Goal: Information Seeking & Learning: Learn about a topic

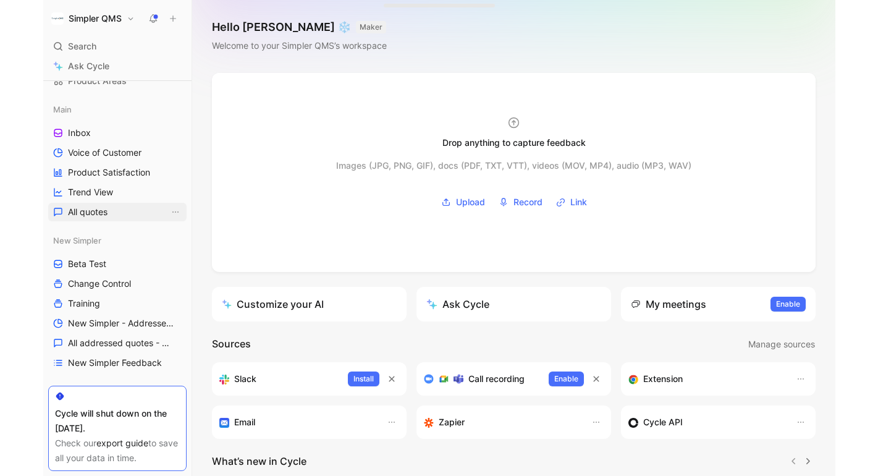
scroll to position [131, 0]
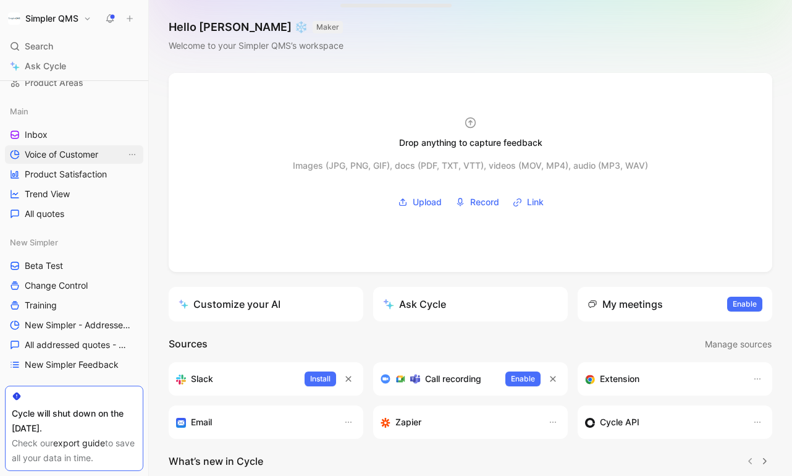
click at [77, 161] on link "Voice of Customer" at bounding box center [74, 154] width 138 height 19
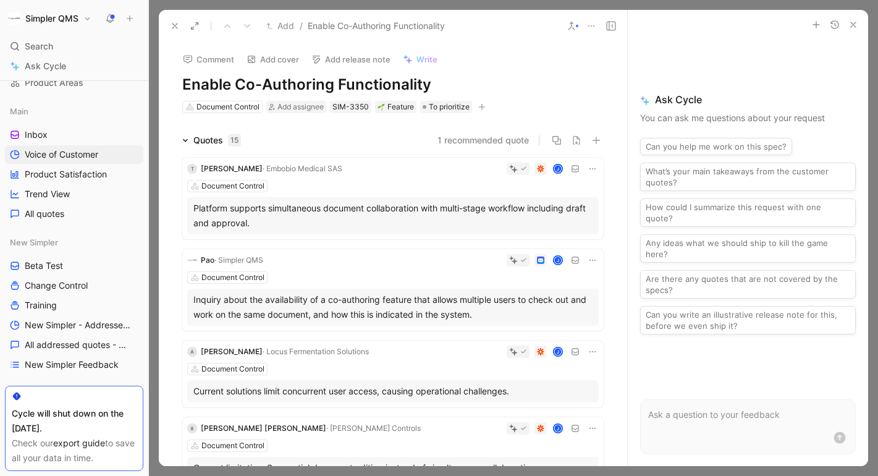
click at [174, 18] on button at bounding box center [174, 25] width 17 height 17
click at [174, 23] on icon at bounding box center [175, 26] width 10 height 10
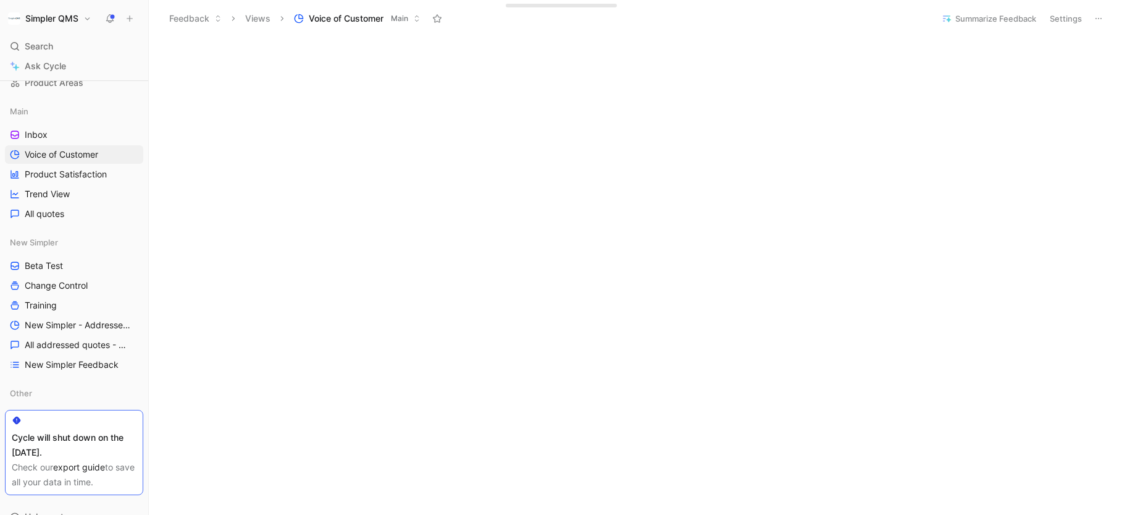
scroll to position [462, 0]
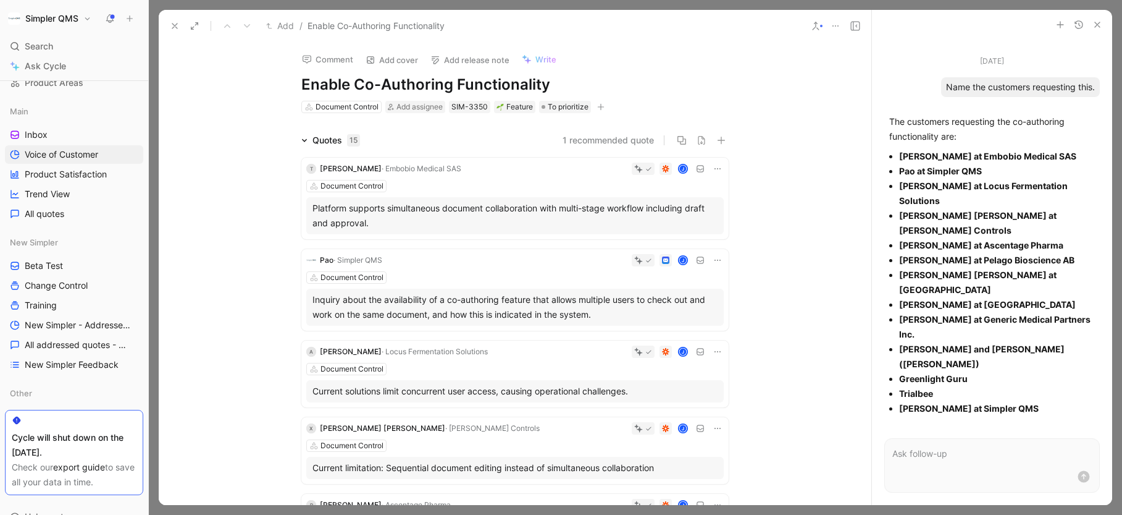
click at [172, 27] on icon at bounding box center [175, 26] width 10 height 10
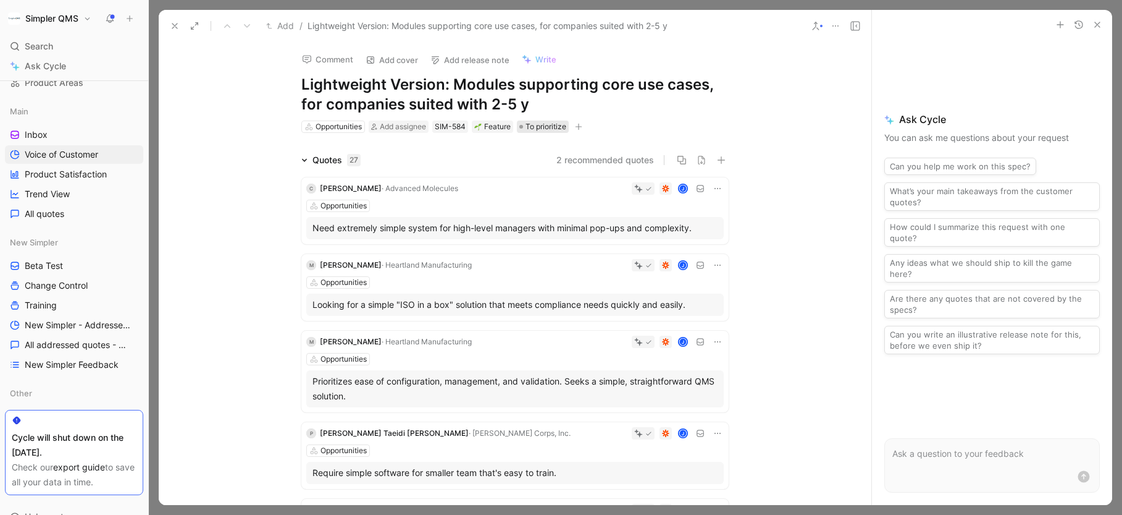
click at [538, 127] on span "To prioritize" at bounding box center [546, 126] width 41 height 12
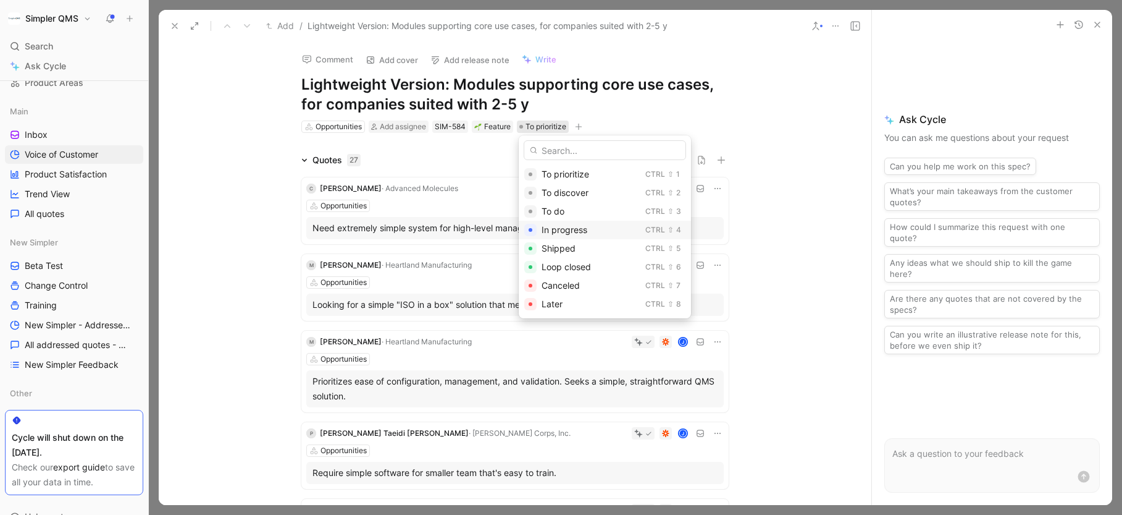
click at [587, 229] on div "In progress" at bounding box center [591, 229] width 99 height 15
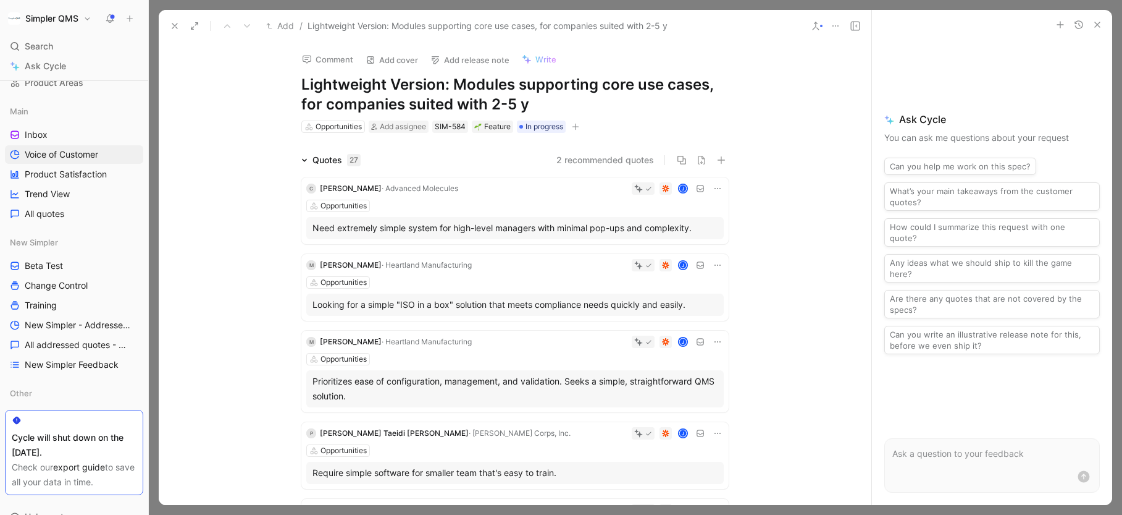
click at [171, 30] on icon at bounding box center [175, 26] width 10 height 10
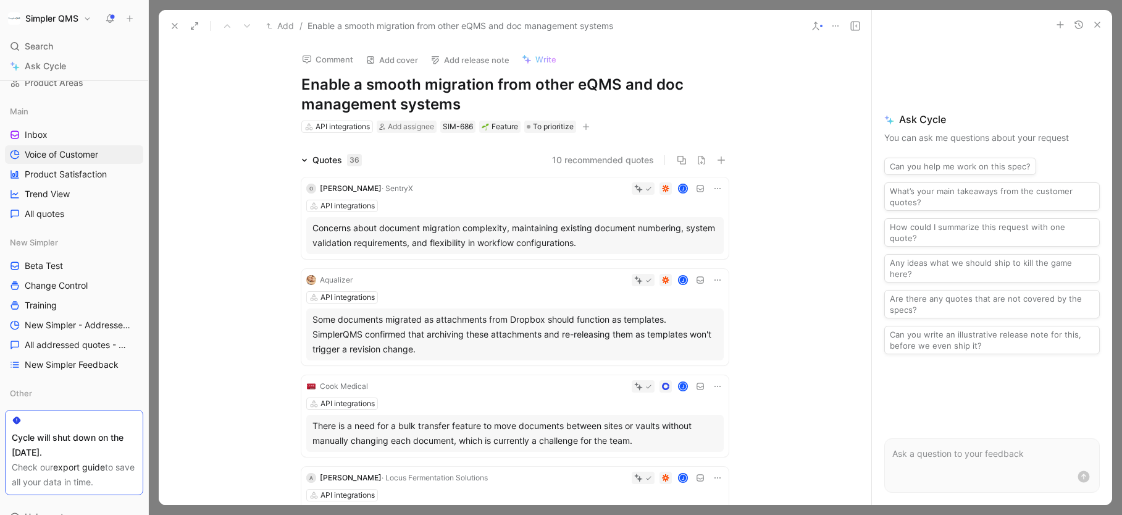
click at [172, 23] on icon at bounding box center [175, 26] width 10 height 10
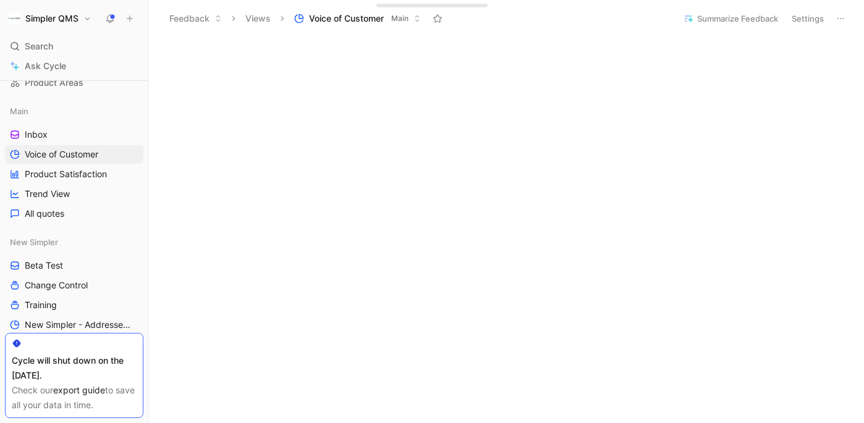
scroll to position [936, 0]
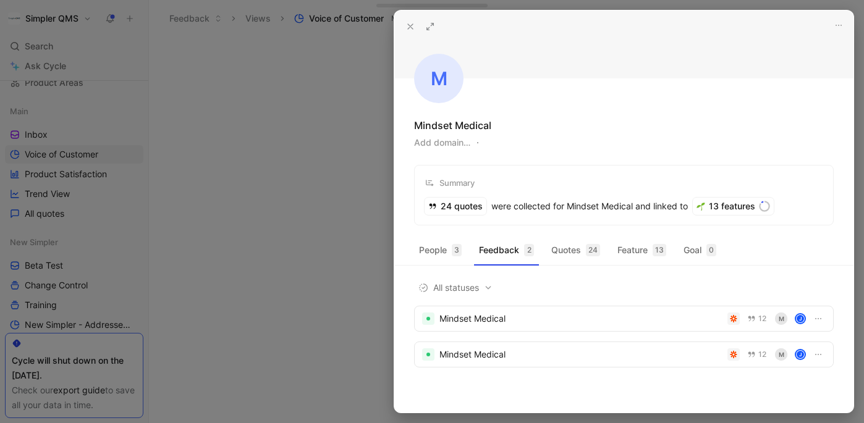
click at [411, 26] on use at bounding box center [410, 26] width 5 height 5
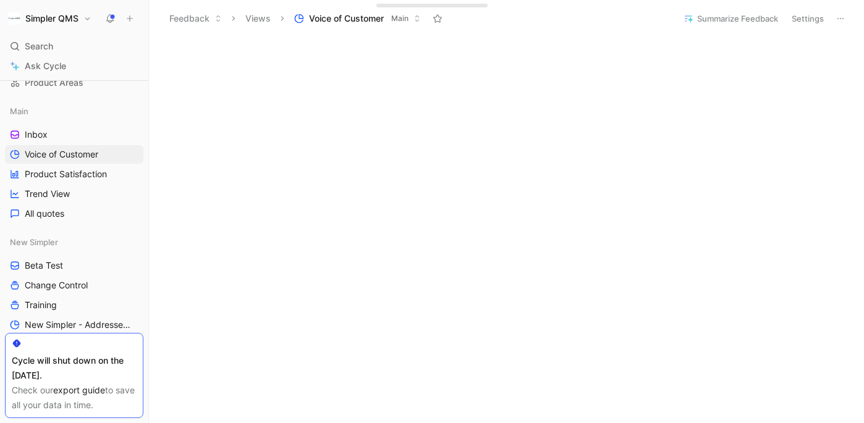
scroll to position [140, 0]
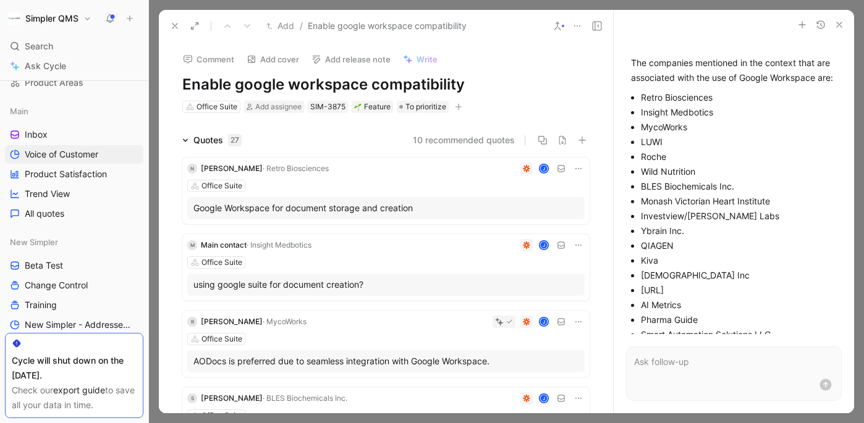
scroll to position [72, 0]
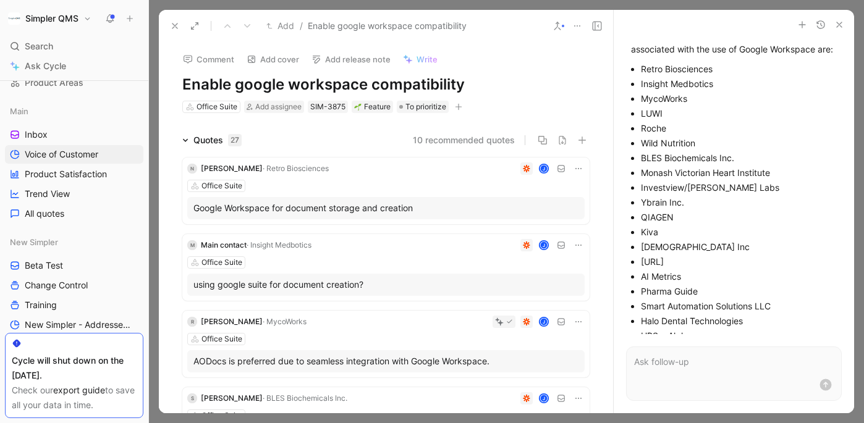
drag, startPoint x: 641, startPoint y: 157, endPoint x: 741, endPoint y: 156, distance: 100.1
click at [741, 156] on li "BLES Biochemicals Inc." at bounding box center [739, 158] width 196 height 15
copy li "BLES Biochemicals Inc."
click at [791, 23] on icon "button" at bounding box center [839, 25] width 10 height 10
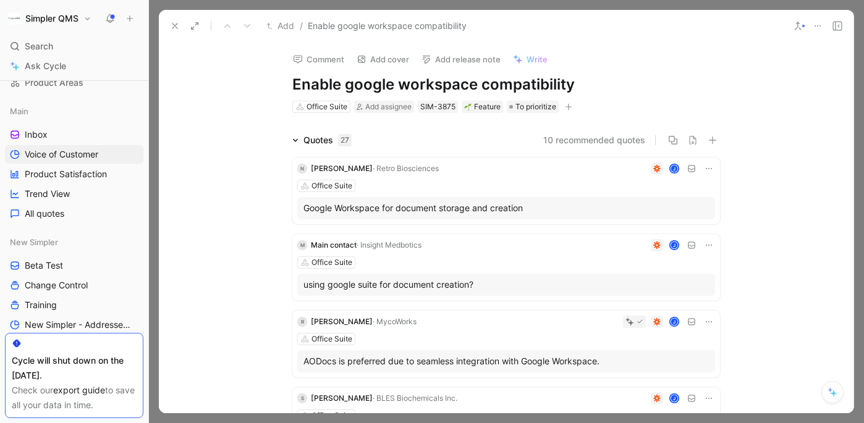
click at [172, 24] on icon at bounding box center [175, 26] width 10 height 10
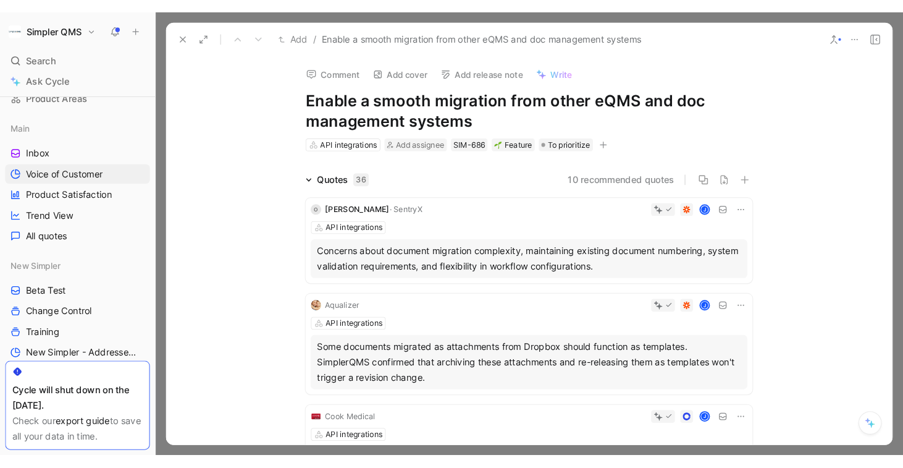
scroll to position [9, 0]
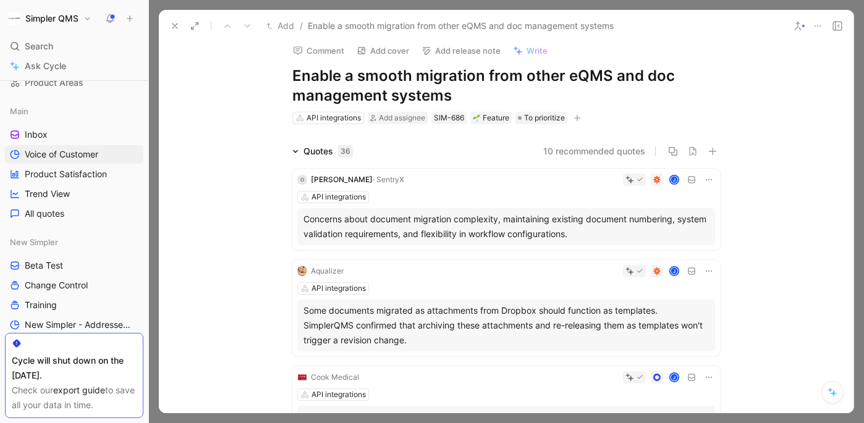
click at [173, 23] on icon at bounding box center [175, 26] width 10 height 10
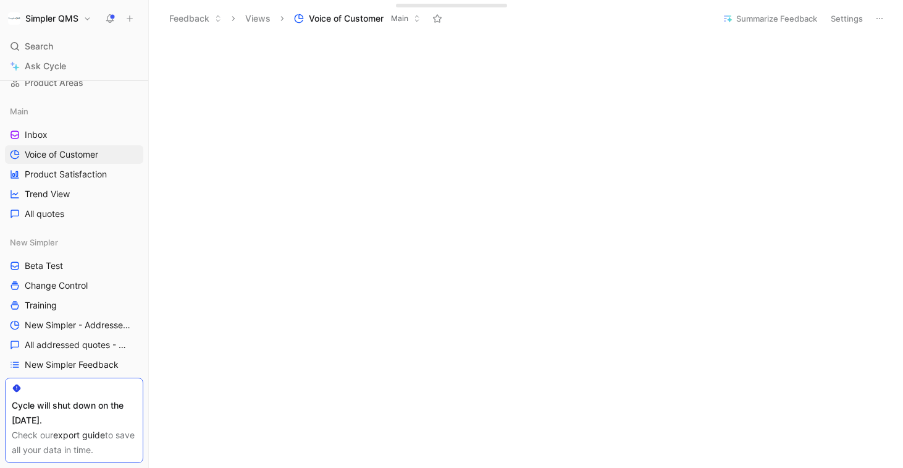
scroll to position [543, 0]
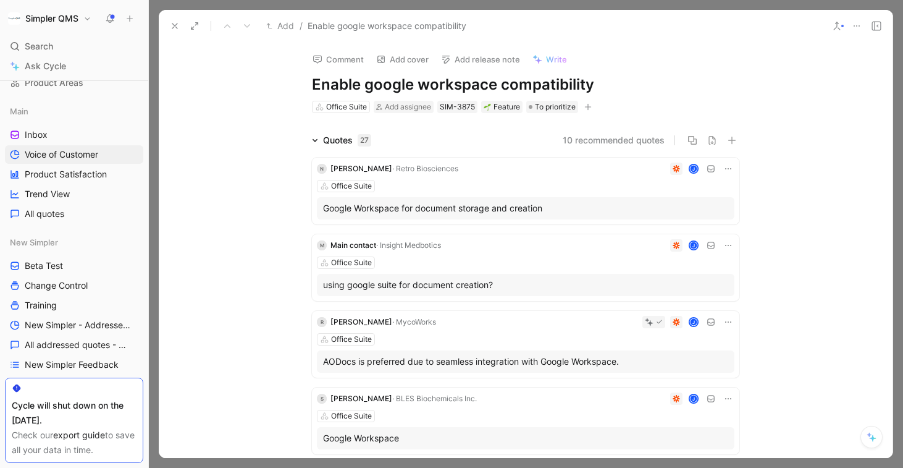
click at [791, 23] on icon at bounding box center [857, 26] width 10 height 10
click at [791, 29] on icon at bounding box center [877, 26] width 10 height 10
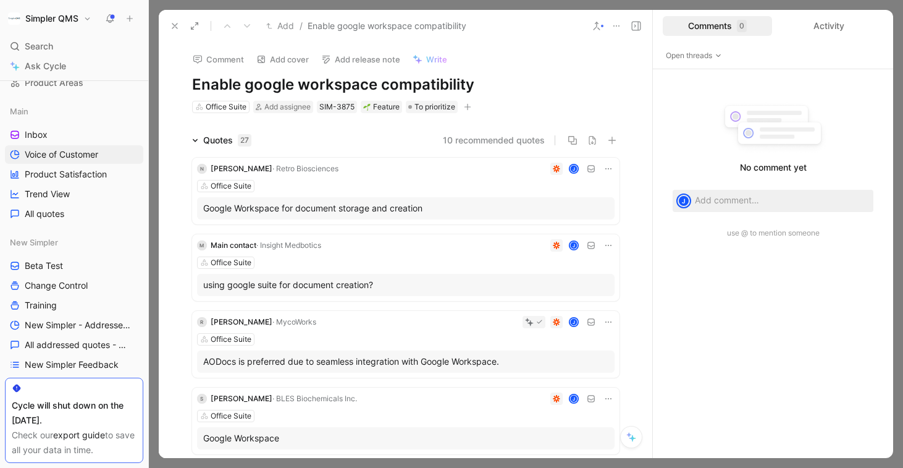
click at [639, 23] on icon at bounding box center [636, 26] width 10 height 10
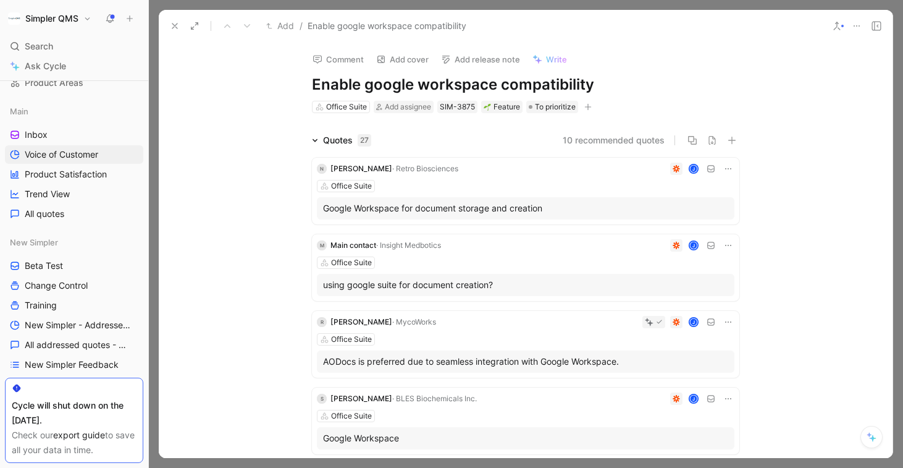
click at [477, 84] on h1 "Enable google workspace compatibility" at bounding box center [525, 85] width 427 height 20
click at [544, 56] on button "Write" at bounding box center [550, 59] width 46 height 17
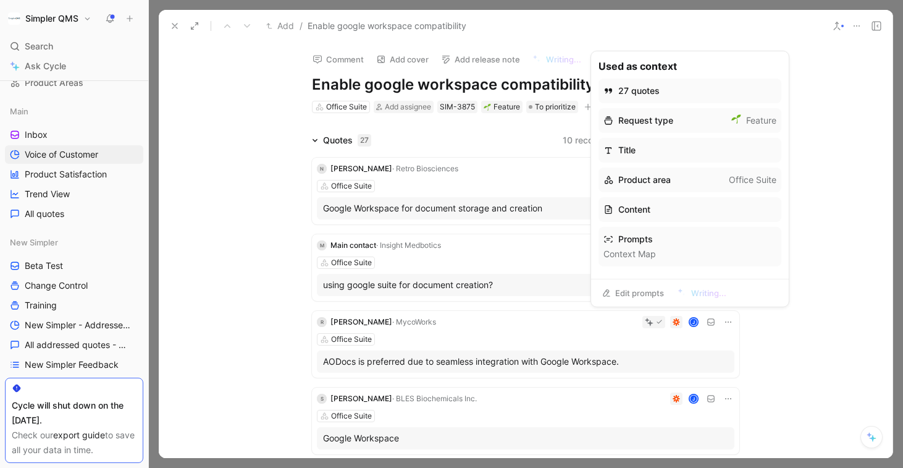
click at [566, 32] on div "Add / Enable google workspace compatibility" at bounding box center [494, 26] width 658 height 20
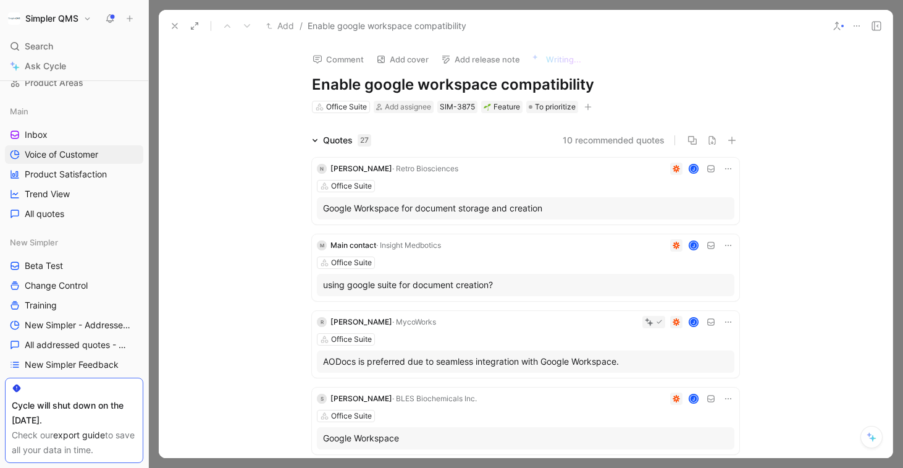
click at [174, 23] on icon at bounding box center [175, 26] width 10 height 10
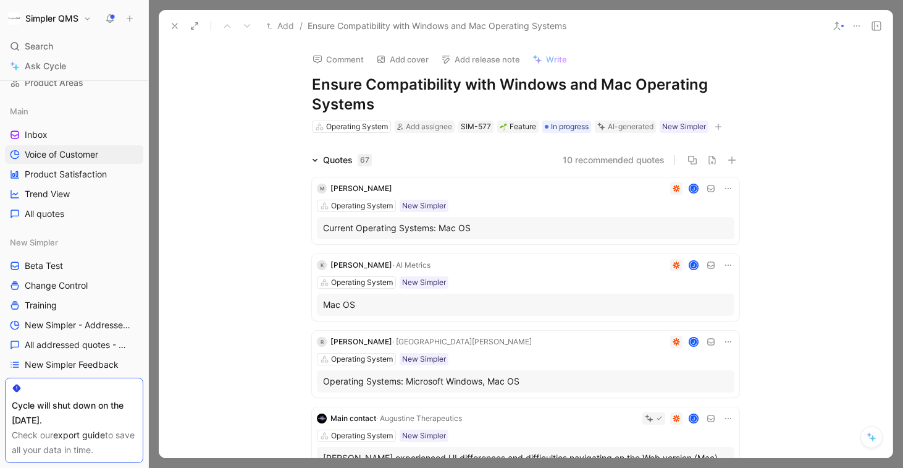
click at [177, 26] on icon at bounding box center [175, 26] width 10 height 10
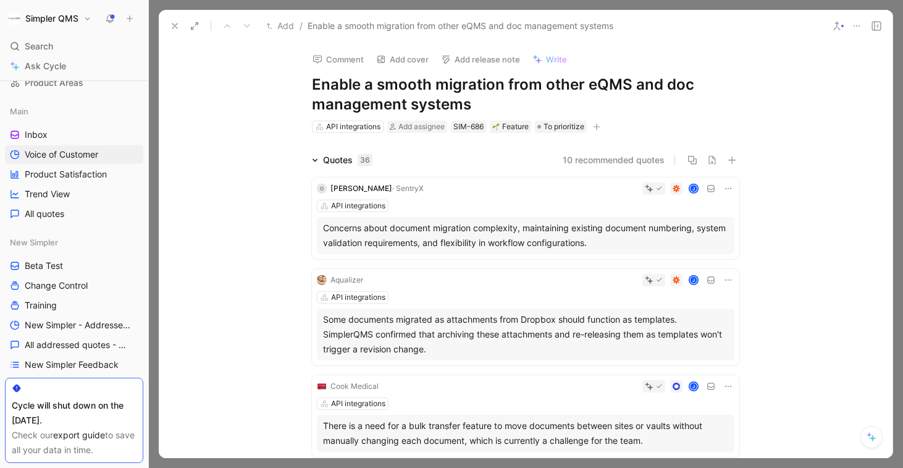
click at [174, 27] on use at bounding box center [174, 25] width 5 height 5
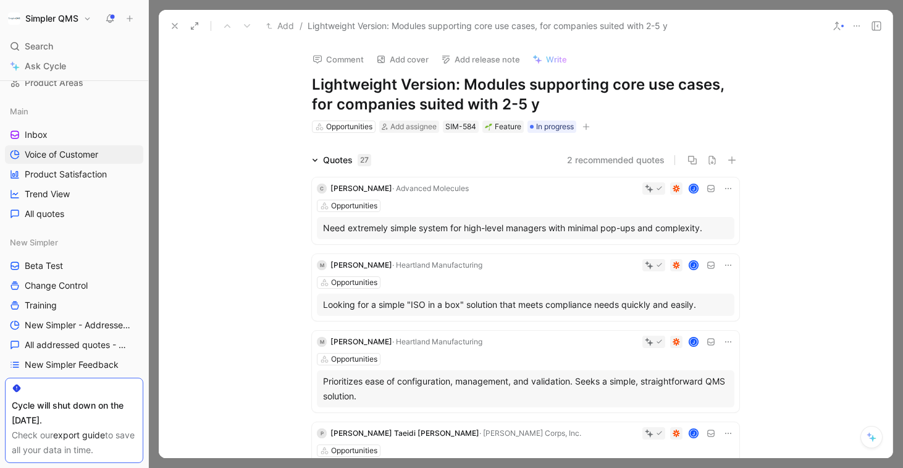
click at [195, 26] on icon at bounding box center [195, 26] width 10 height 10
click at [172, 25] on icon at bounding box center [175, 26] width 10 height 10
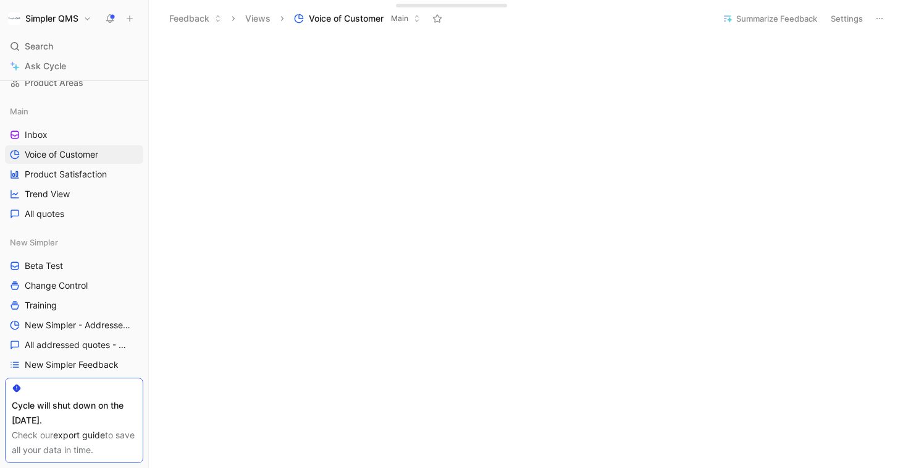
scroll to position [531, 0]
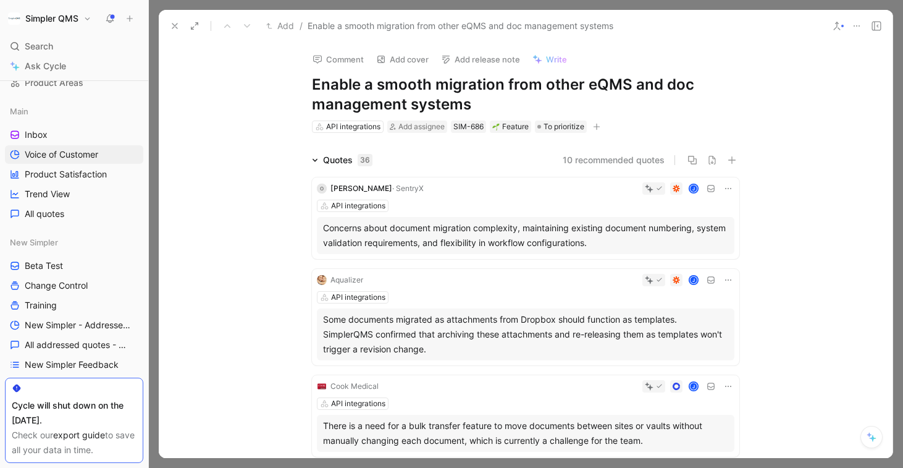
click at [791, 436] on icon at bounding box center [872, 437] width 10 height 10
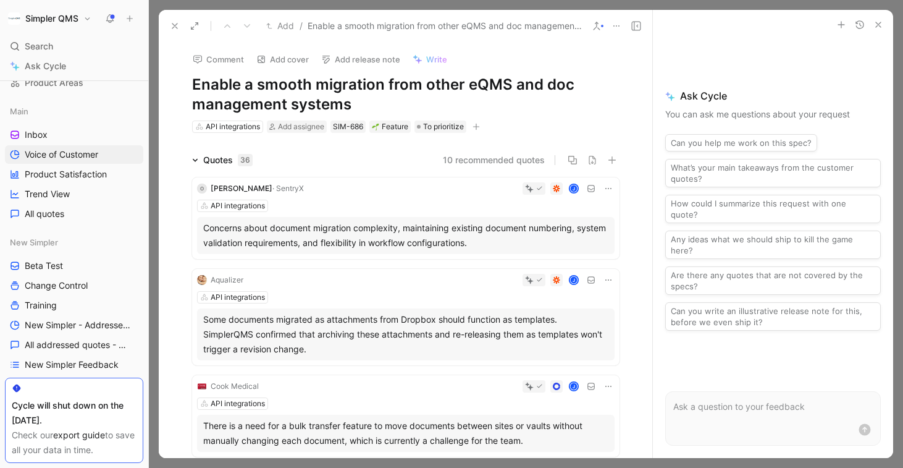
click at [749, 416] on form at bounding box center [773, 418] width 216 height 54
click at [747, 411] on p at bounding box center [773, 406] width 200 height 15
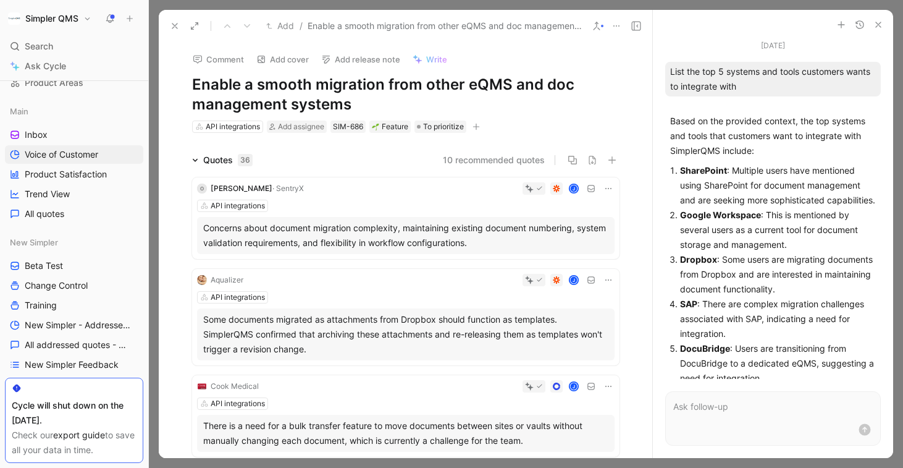
drag, startPoint x: 671, startPoint y: 70, endPoint x: 739, endPoint y: 88, distance: 70.3
click at [739, 88] on div "List the top 5 systems and tools customers wants to integrate with" at bounding box center [773, 79] width 216 height 35
copy div "List the top 5 systems and tools customers wants to integrate with"
click at [177, 23] on use at bounding box center [174, 25] width 5 height 5
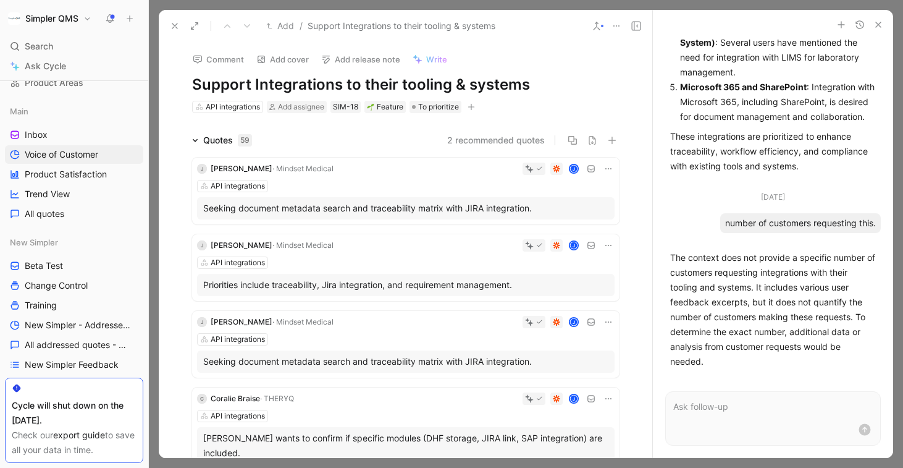
click at [731, 406] on p at bounding box center [773, 406] width 200 height 15
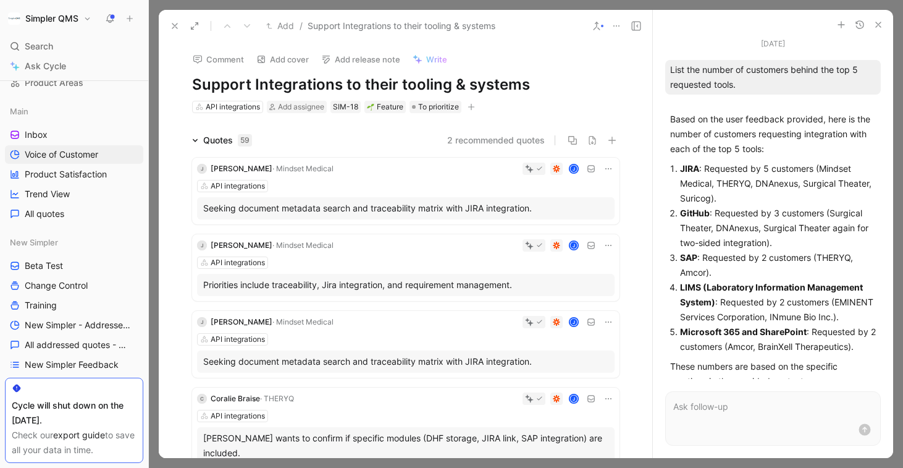
scroll to position [669, 0]
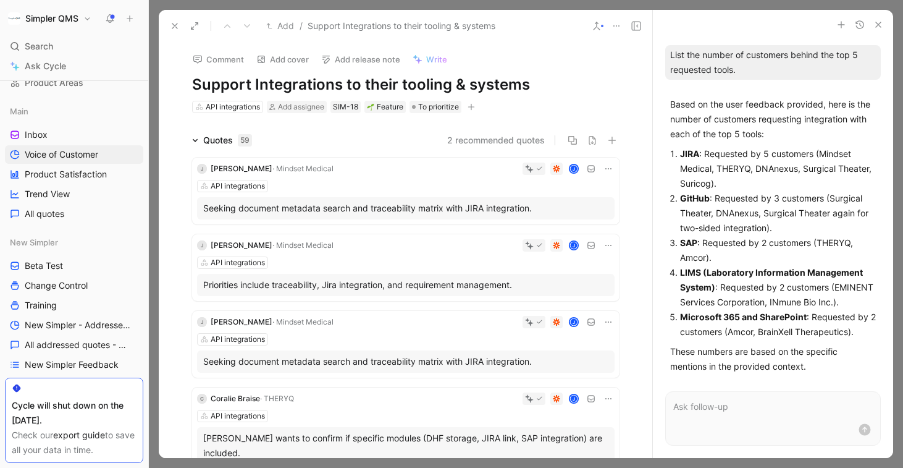
click at [791, 215] on li "GitHub : Requested by 3 customers (Surgical Theater, DNAnexus, Surgical Theater…" at bounding box center [778, 213] width 196 height 44
click at [712, 403] on p at bounding box center [773, 406] width 200 height 15
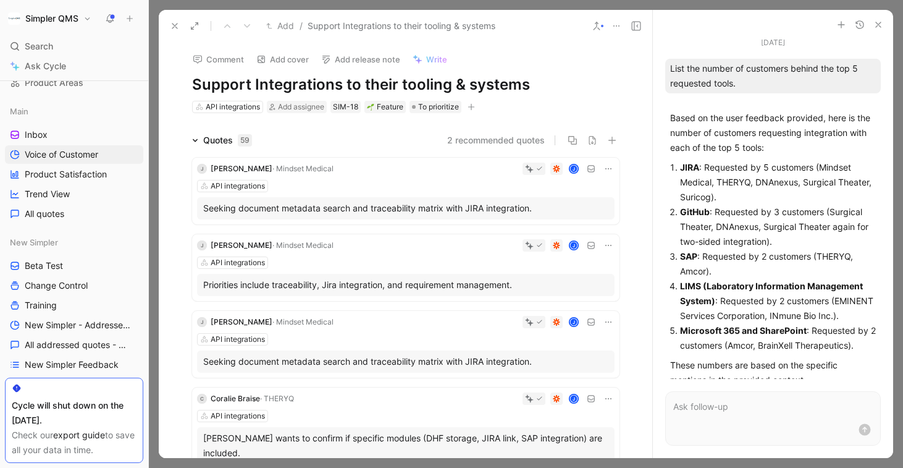
scroll to position [674, 0]
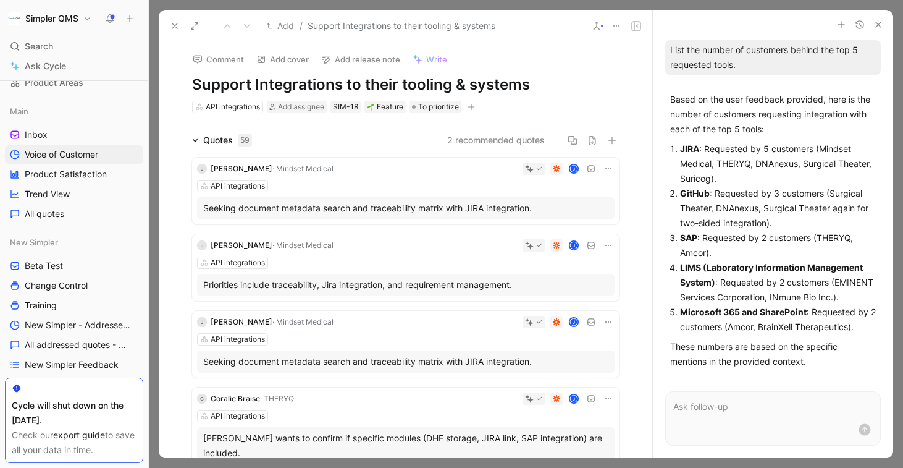
drag, startPoint x: 680, startPoint y: 147, endPoint x: 715, endPoint y: 176, distance: 45.6
click at [715, 176] on li "JIRA : Requested by 5 customers (Mindset Medical, THERYQ, DNAnexus, Surgical Th…" at bounding box center [778, 163] width 196 height 44
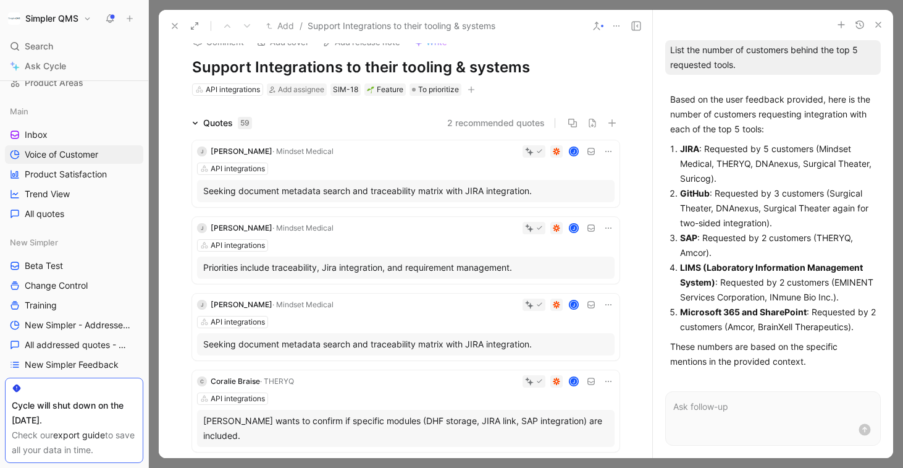
scroll to position [0, 0]
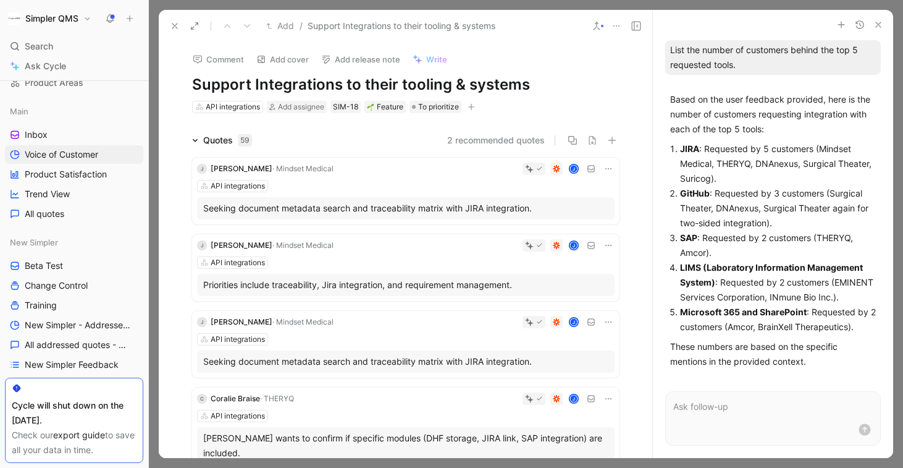
click at [180, 24] on button at bounding box center [174, 25] width 17 height 17
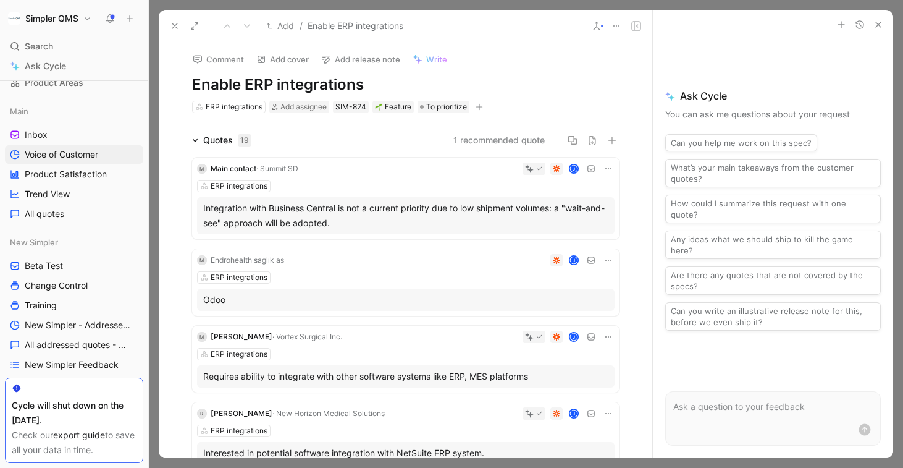
click at [720, 385] on div at bounding box center [773, 418] width 240 height 79
click at [721, 403] on p at bounding box center [773, 406] width 200 height 15
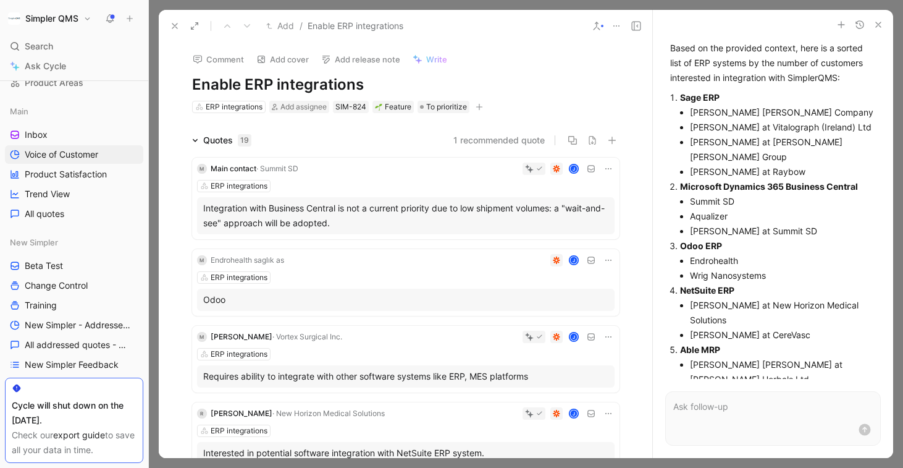
scroll to position [817, 0]
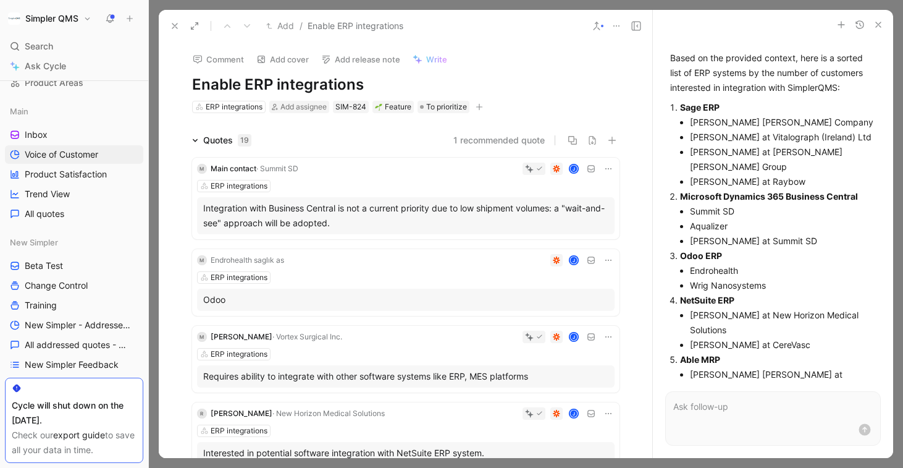
click at [177, 26] on icon at bounding box center [175, 26] width 10 height 10
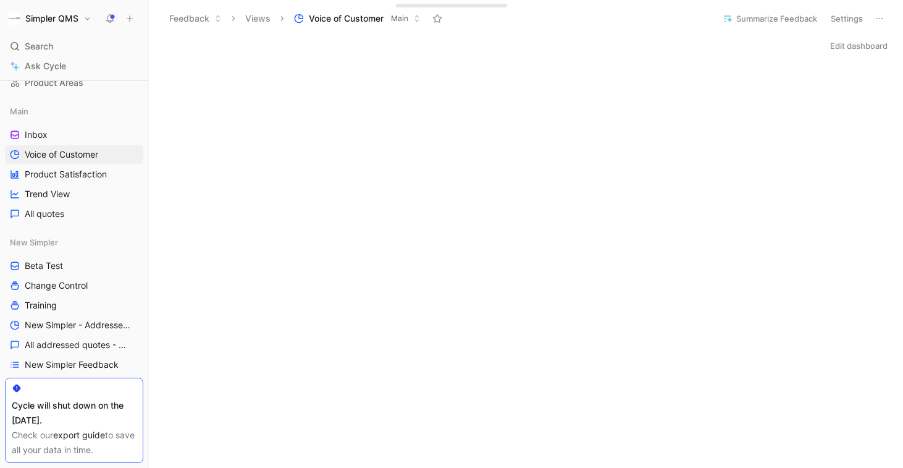
scroll to position [220, 0]
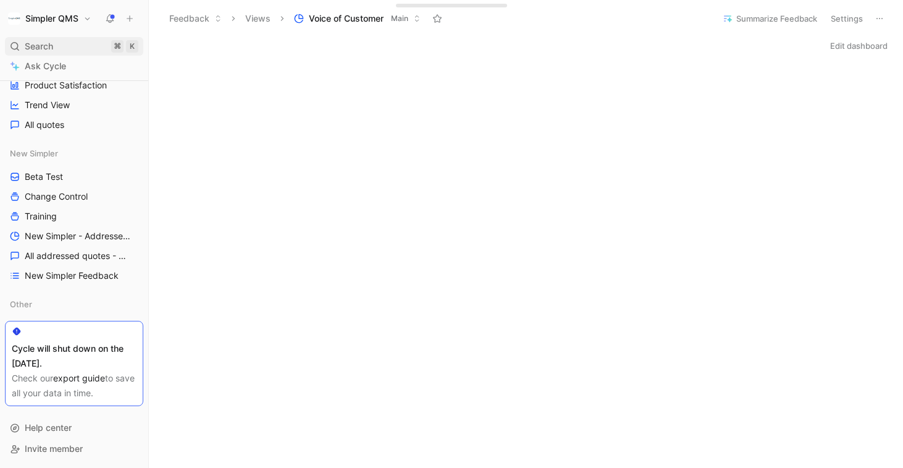
click at [33, 46] on span "Search" at bounding box center [39, 46] width 28 height 15
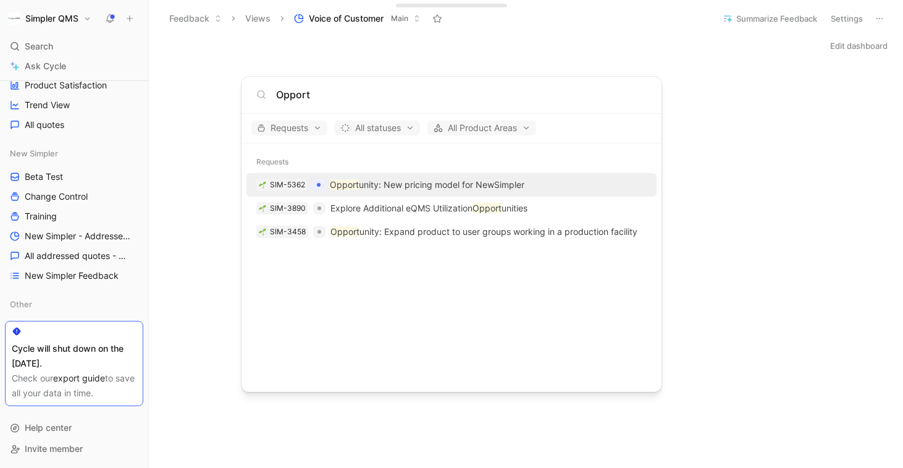
type input "Opport"
click at [202, 166] on body "Simpler QMS Search ⌘ K Ask Cycle Workspace Home G then H Feedback G then F Requ…" at bounding box center [451, 234] width 903 height 468
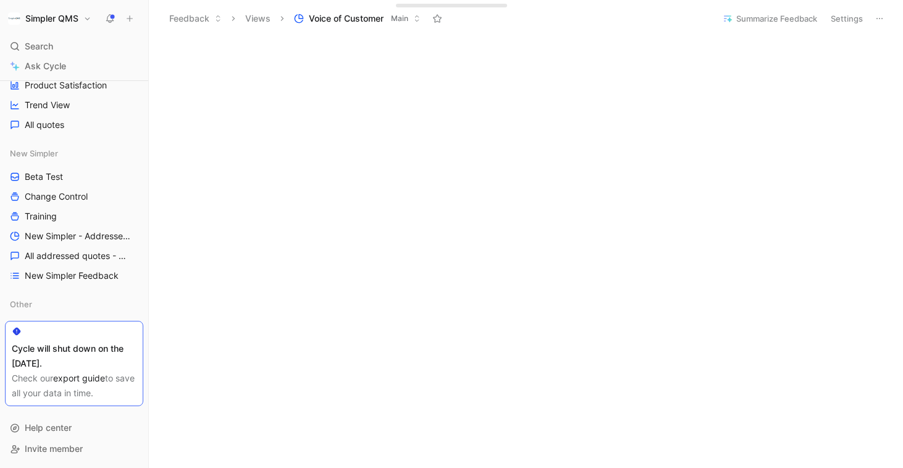
scroll to position [458, 0]
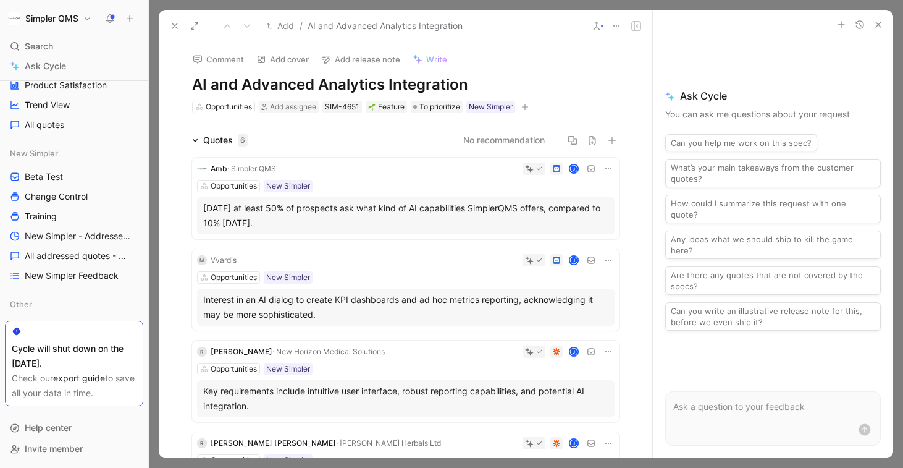
click at [174, 23] on icon at bounding box center [175, 26] width 10 height 10
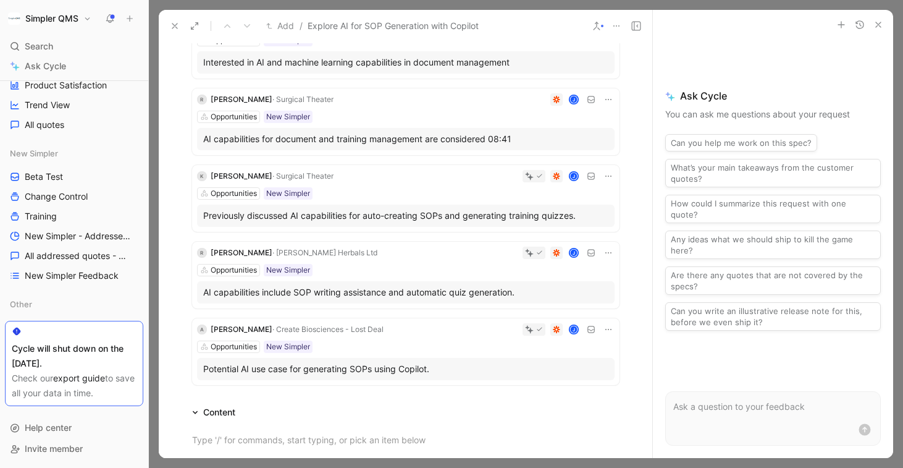
scroll to position [481, 0]
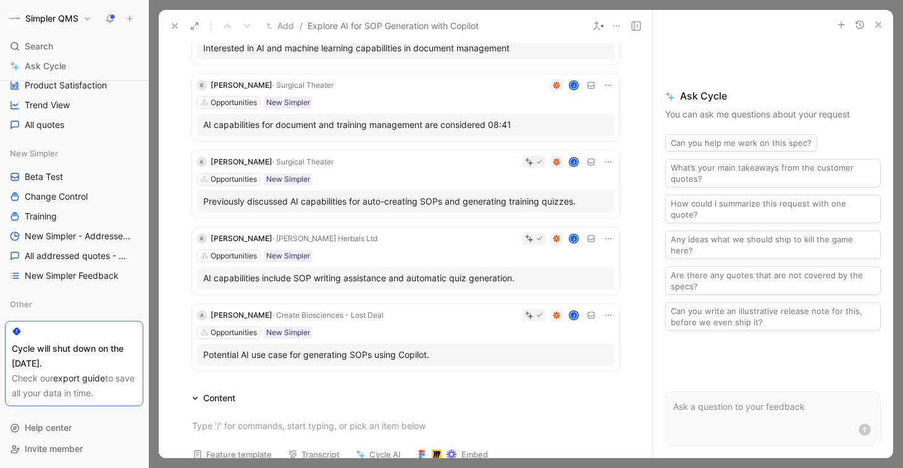
click at [175, 21] on icon at bounding box center [175, 26] width 10 height 10
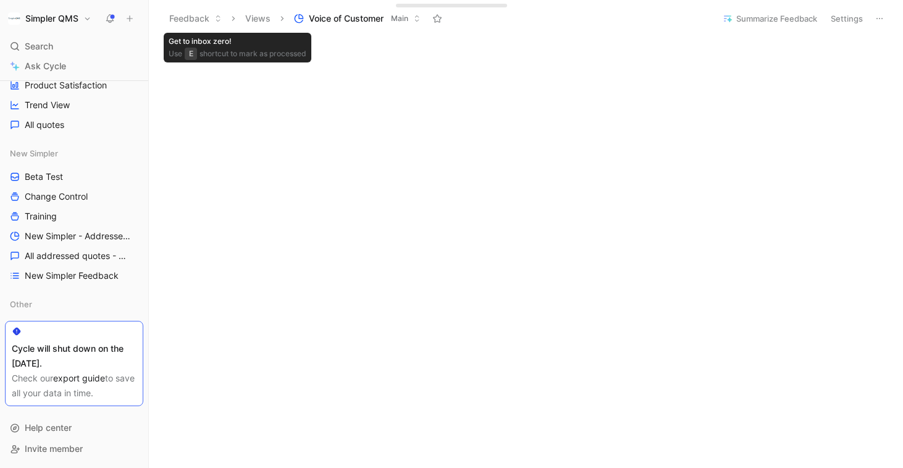
scroll to position [479, 0]
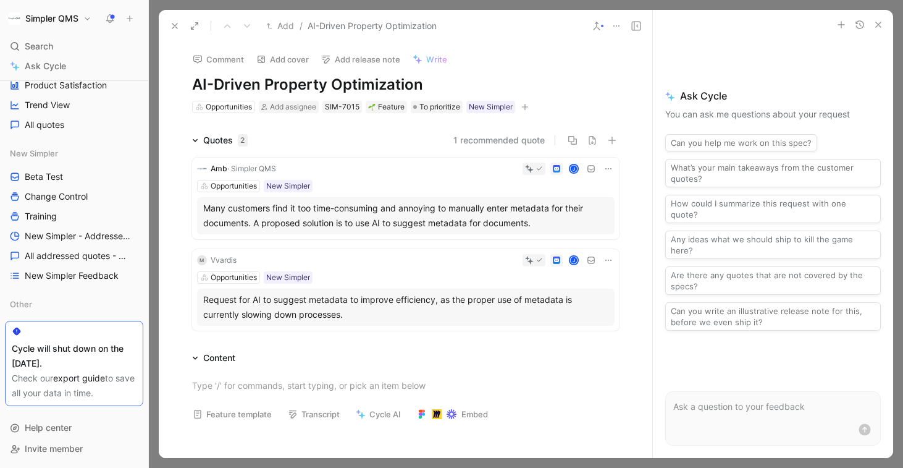
drag, startPoint x: 426, startPoint y: 85, endPoint x: 188, endPoint y: 84, distance: 237.8
click at [188, 84] on div "Comment Add cover Add release note Write AI-Driven Property Optimization Opport…" at bounding box center [406, 78] width 474 height 72
copy h1 "AI-Driven Property Optimization"
click at [172, 28] on use at bounding box center [174, 25] width 5 height 5
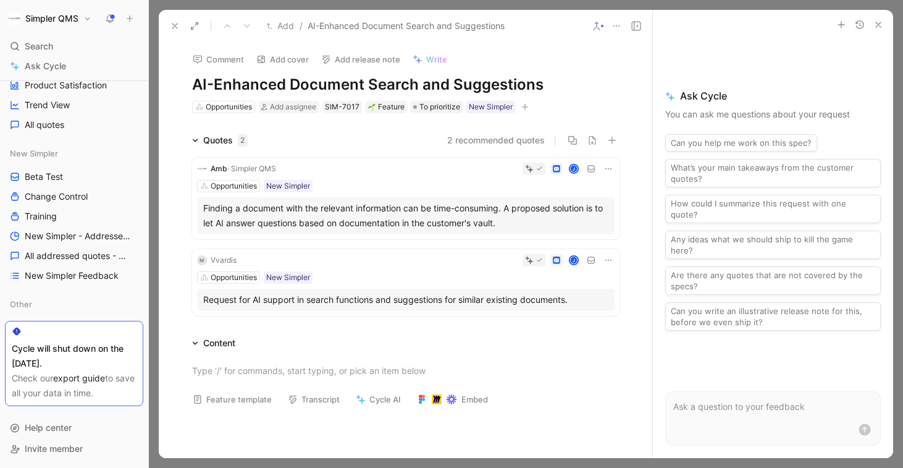
click at [170, 21] on icon at bounding box center [175, 26] width 10 height 10
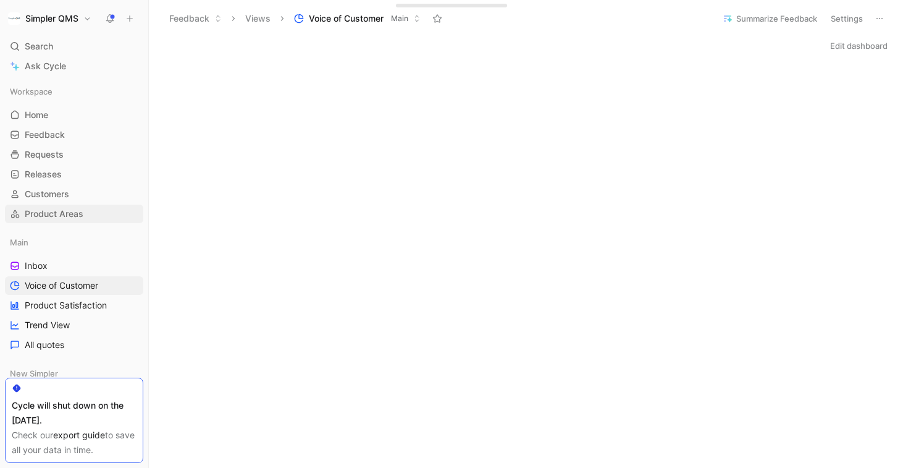
click at [57, 211] on span "Product Areas" at bounding box center [54, 214] width 59 height 12
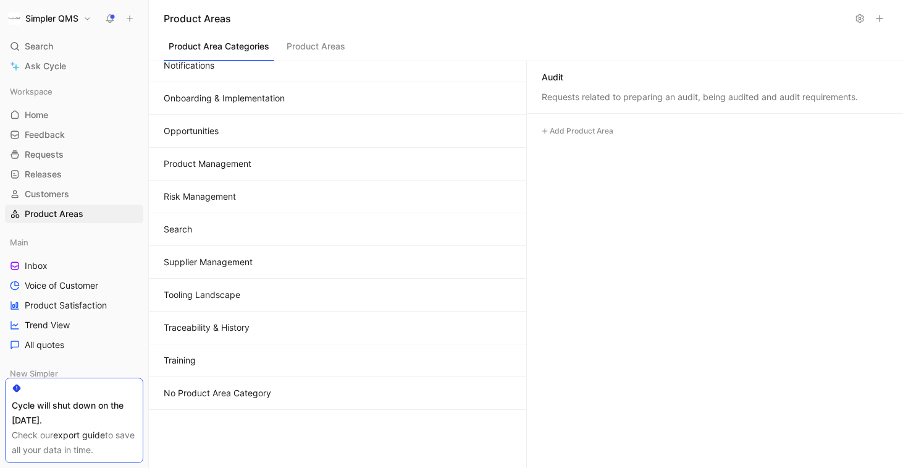
scroll to position [227, 0]
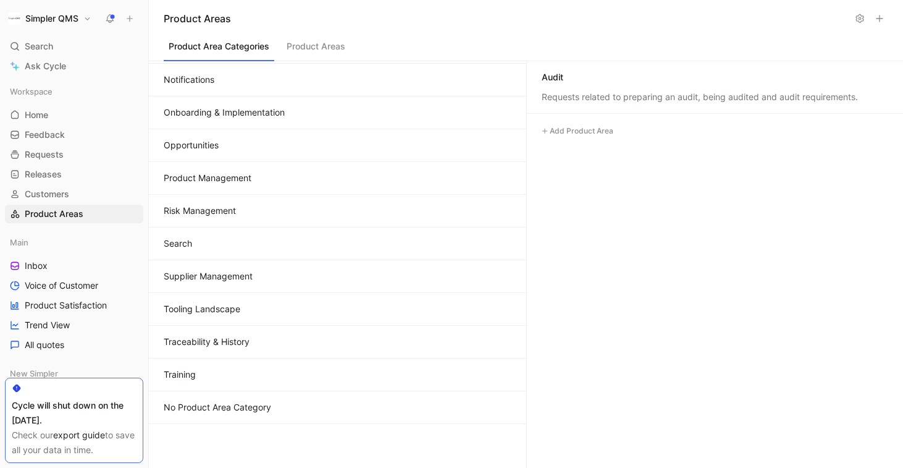
click at [277, 149] on button "Opportunities" at bounding box center [337, 145] width 377 height 33
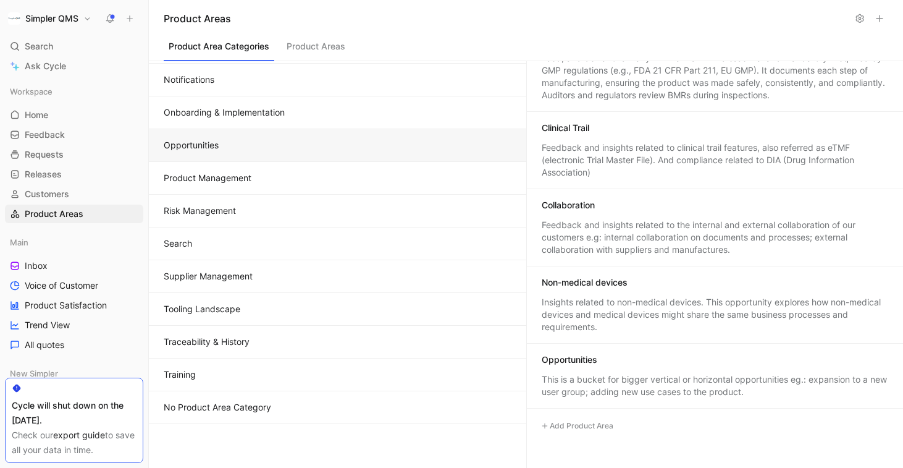
scroll to position [105, 0]
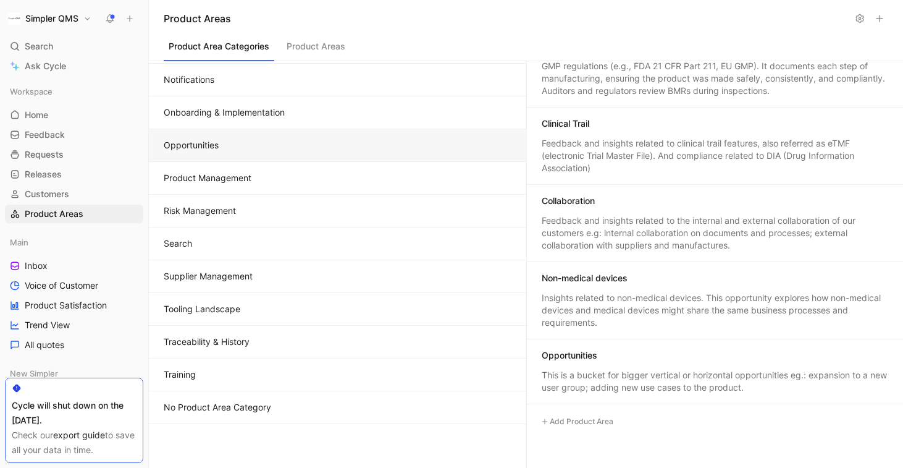
click at [676, 378] on div "This is a bucket for bigger vertical or horizontal opportunities eg.: expansion…" at bounding box center [715, 381] width 347 height 25
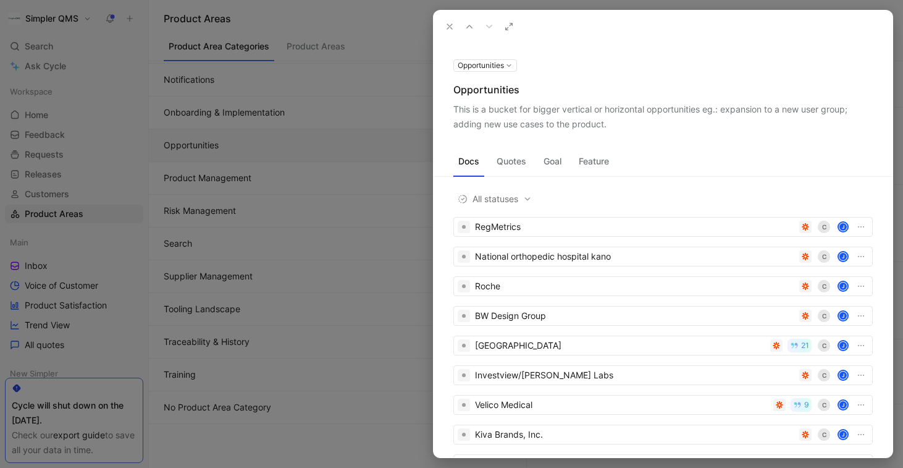
click at [590, 162] on button "Feature" at bounding box center [594, 161] width 40 height 20
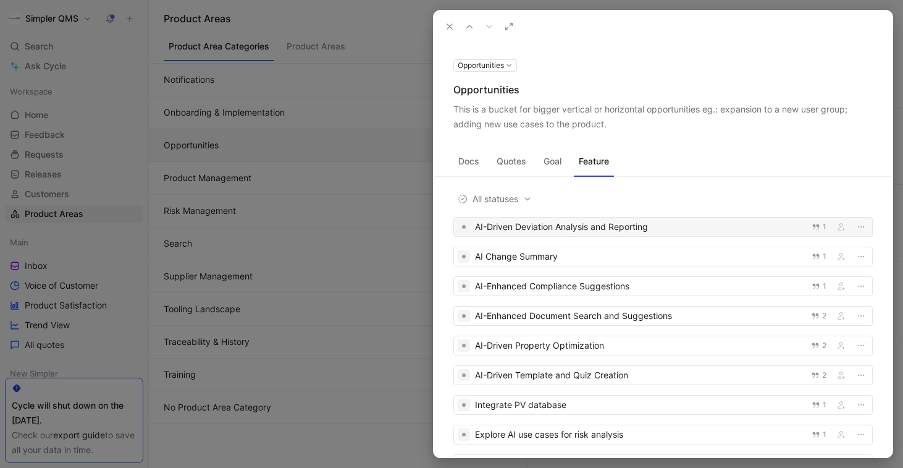
click at [684, 226] on div "AI-Driven Deviation Analysis and Reporting" at bounding box center [639, 226] width 329 height 15
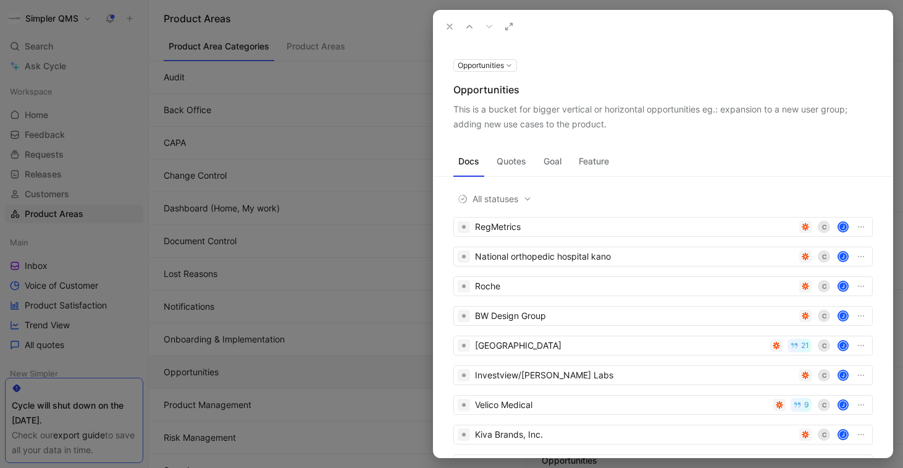
click at [591, 155] on button "Feature" at bounding box center [594, 161] width 40 height 20
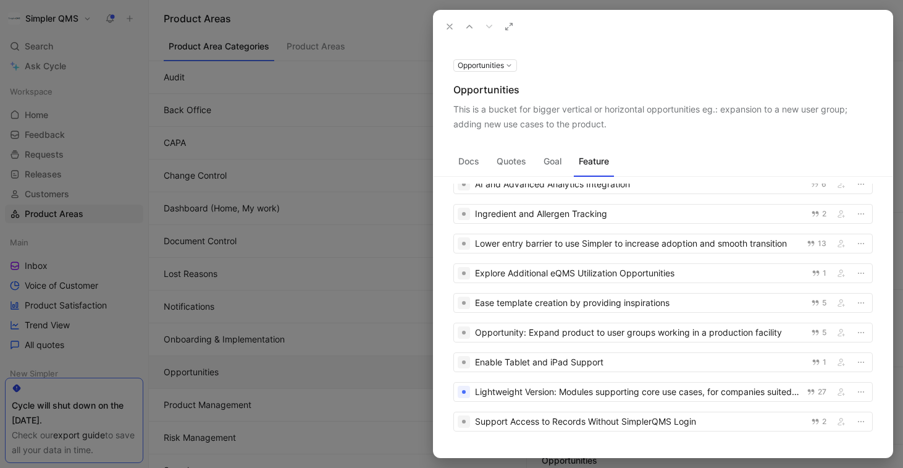
scroll to position [412, 0]
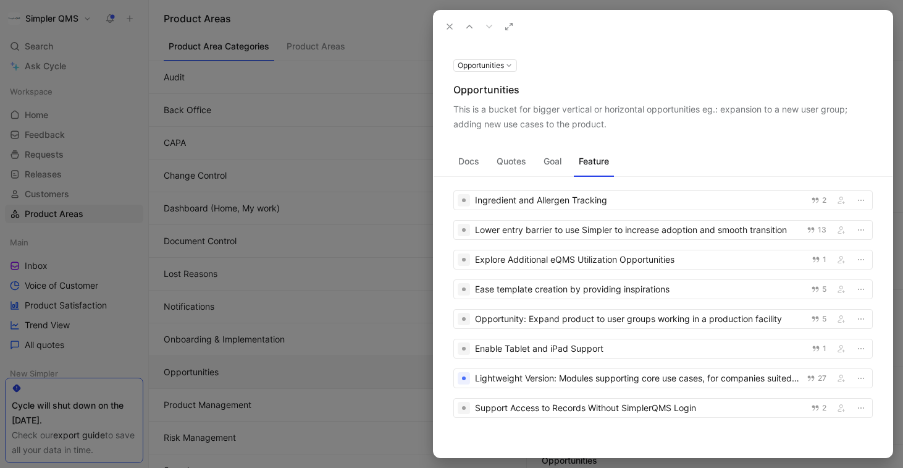
click at [371, 84] on div at bounding box center [451, 234] width 903 height 468
